Goal: Information Seeking & Learning: Learn about a topic

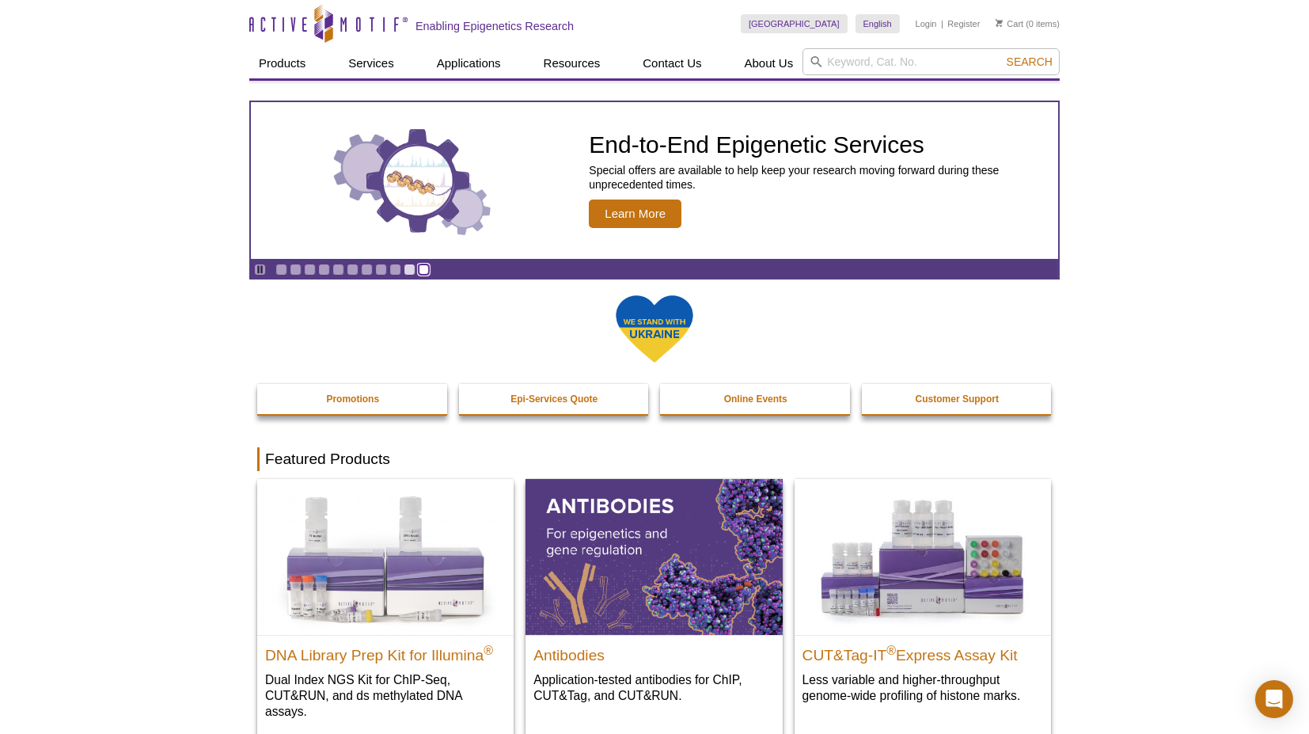
click at [419, 270] on link "Go to slide 11" at bounding box center [424, 270] width 12 height 12
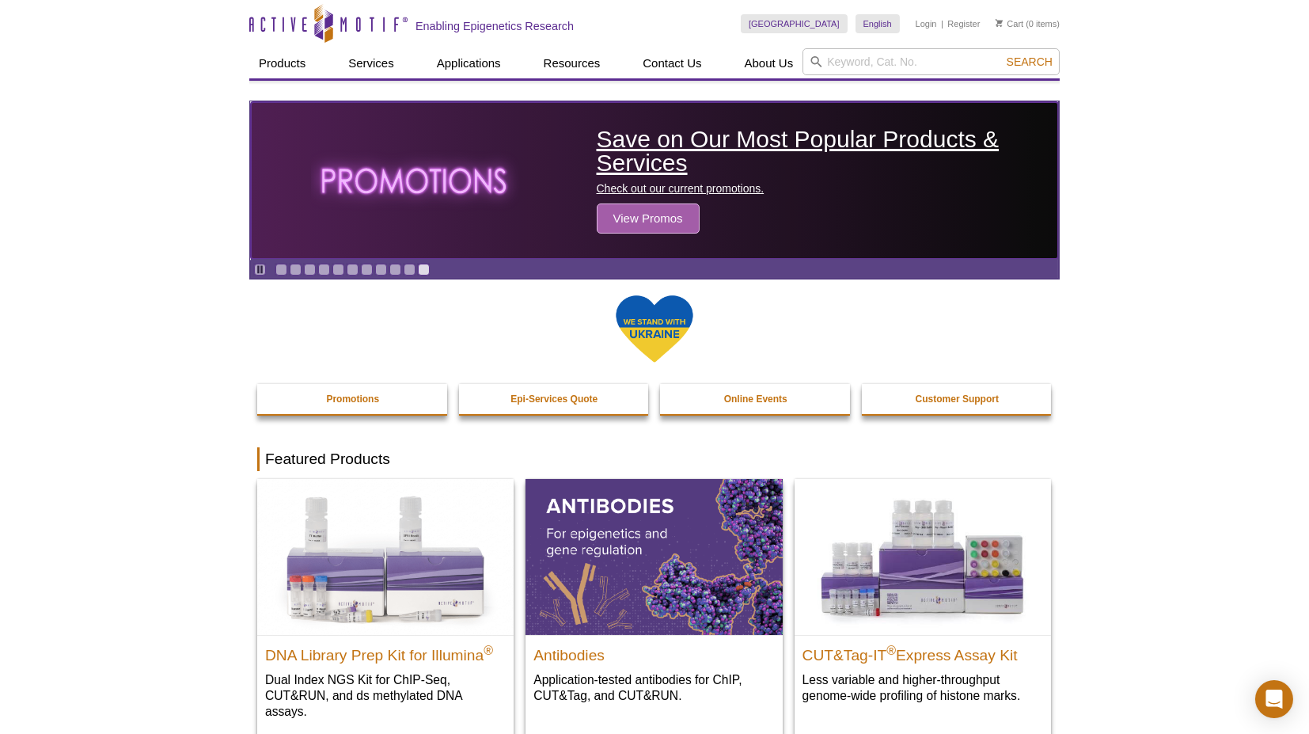
click at [631, 212] on span "View Promos" at bounding box center [648, 218] width 103 height 30
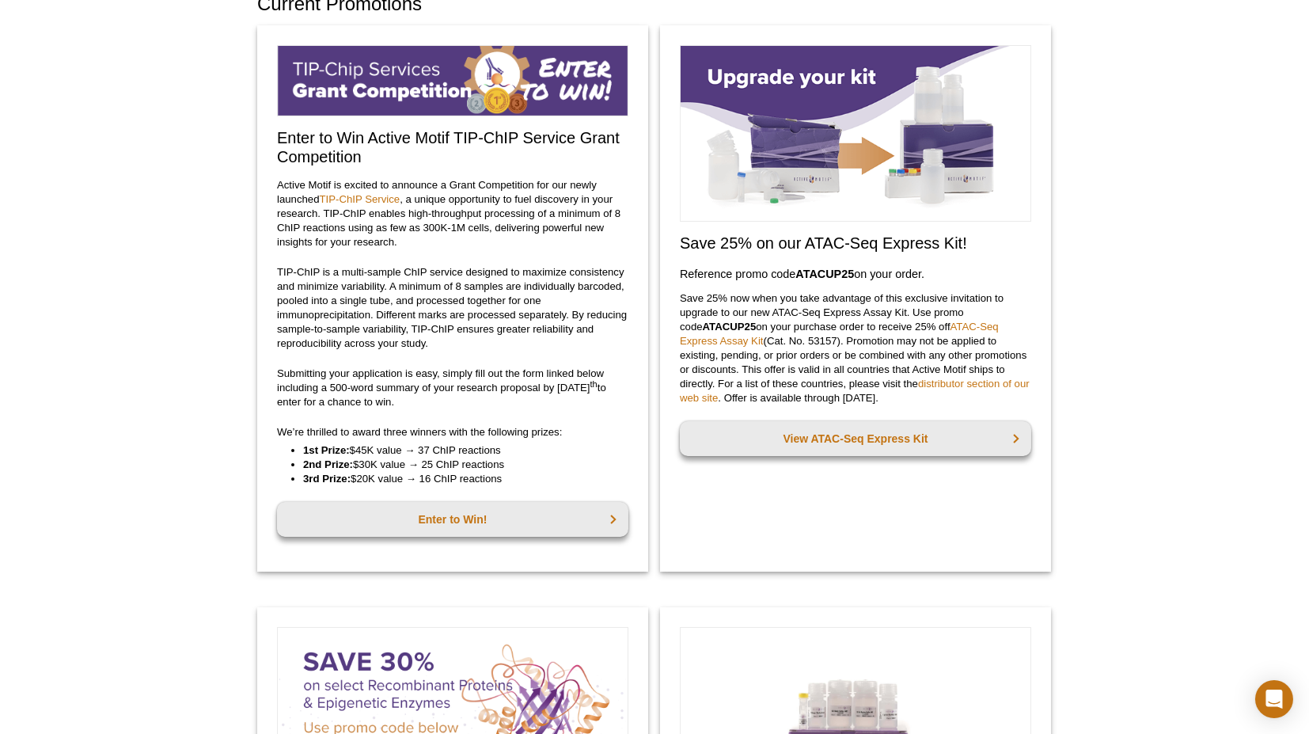
scroll to position [128, 0]
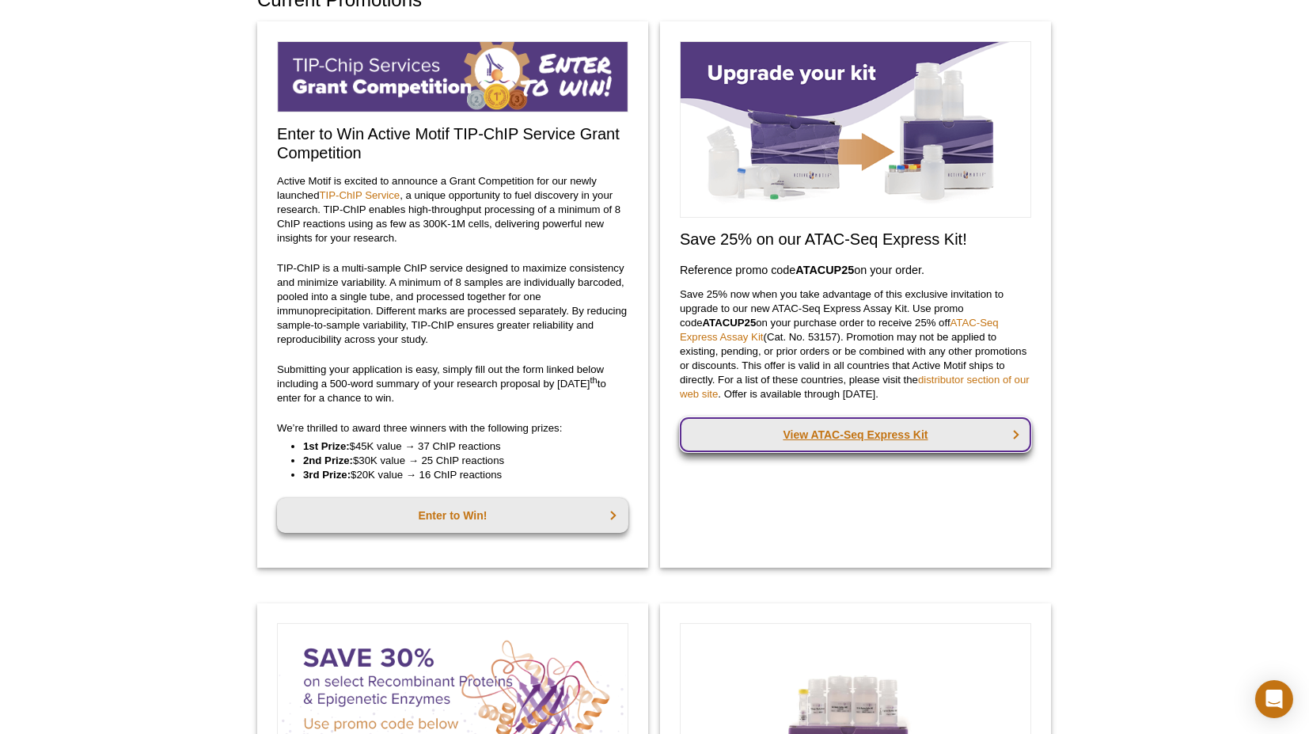
click at [838, 434] on link "View ATAC-Seq Express Kit" at bounding box center [855, 434] width 351 height 35
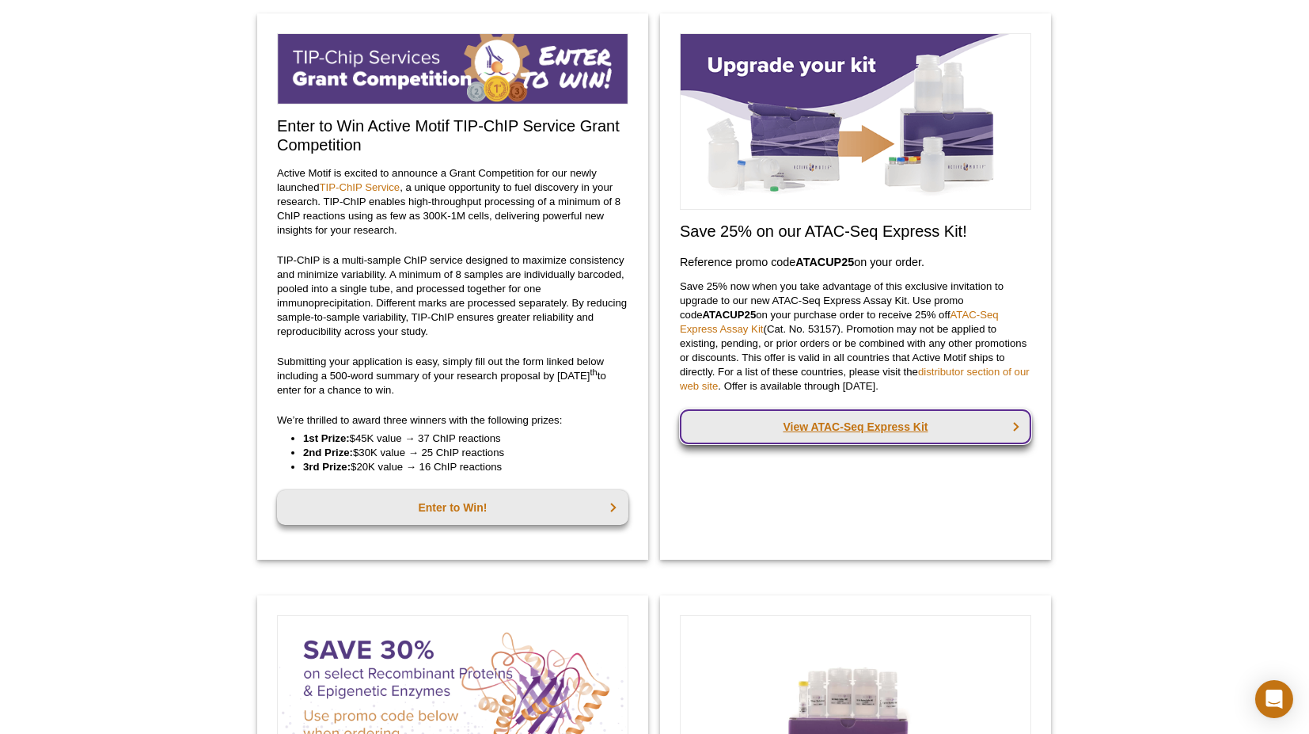
scroll to position [104, 0]
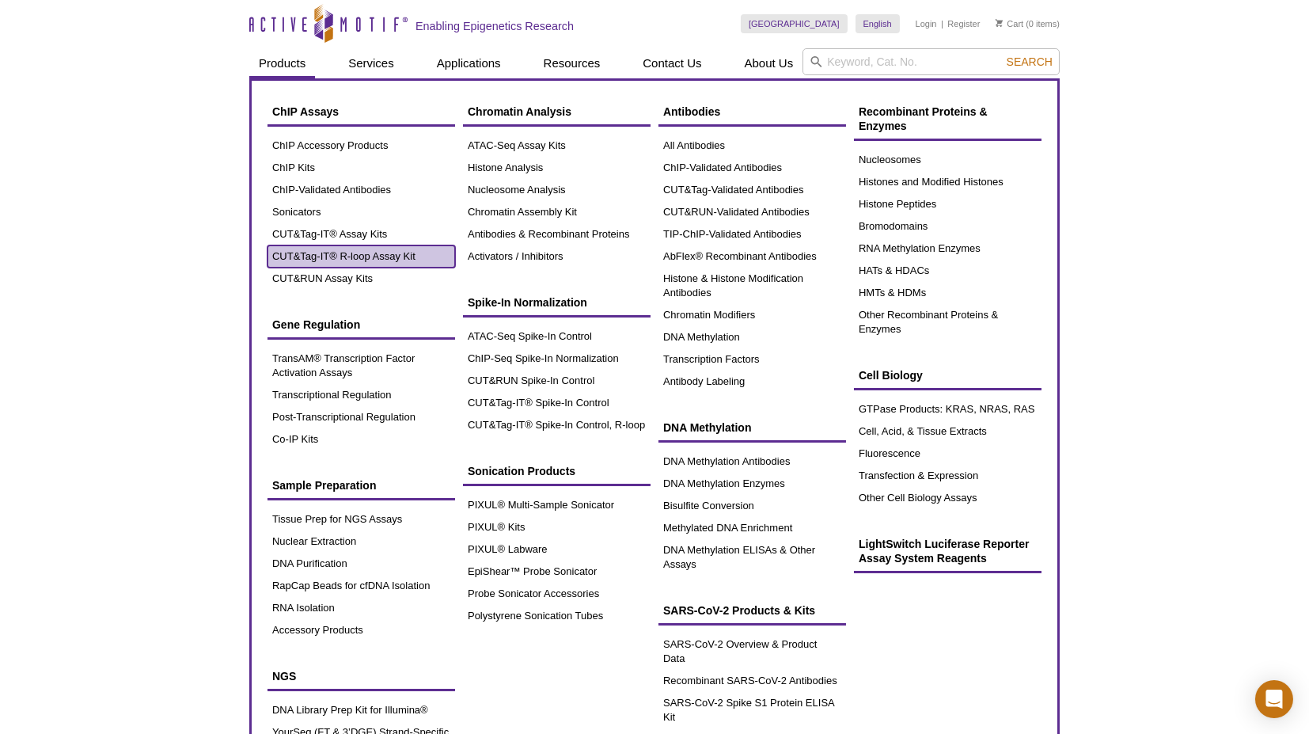
click at [361, 256] on link "CUT&Tag-IT® R-loop Assay Kit" at bounding box center [362, 256] width 188 height 22
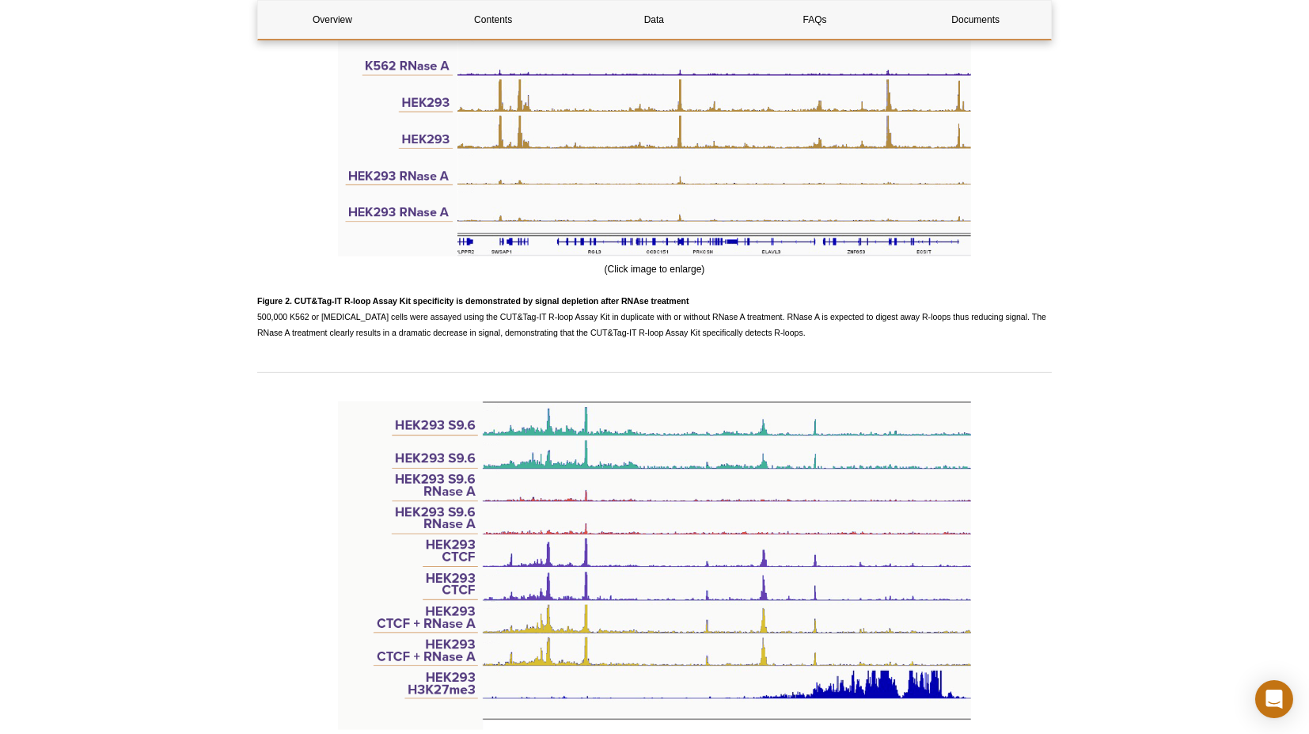
scroll to position [2433, 0]
